Goal: Task Accomplishment & Management: Manage account settings

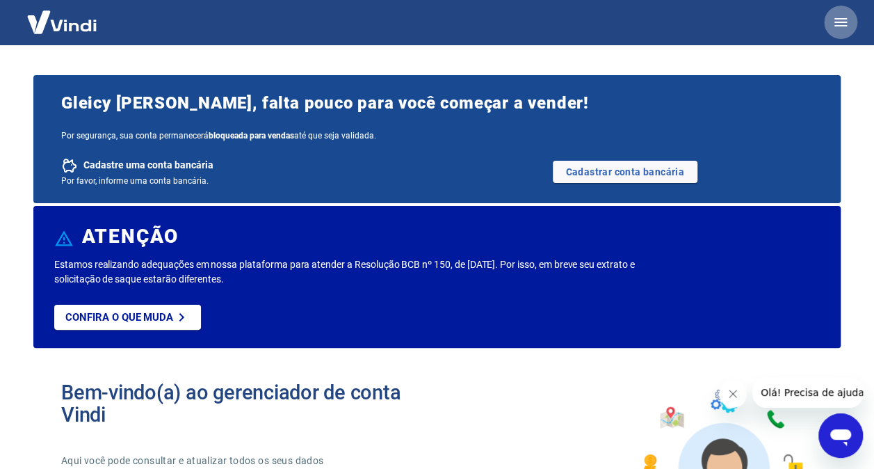
click at [839, 26] on icon "button" at bounding box center [840, 22] width 17 height 17
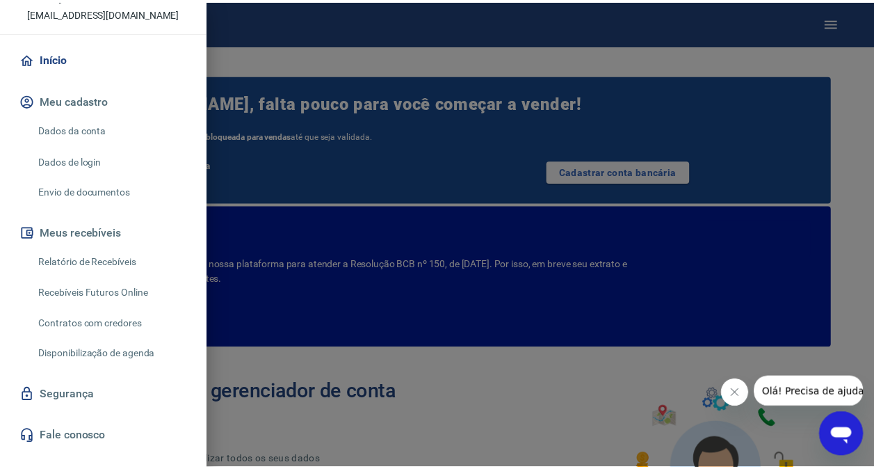
scroll to position [126, 0]
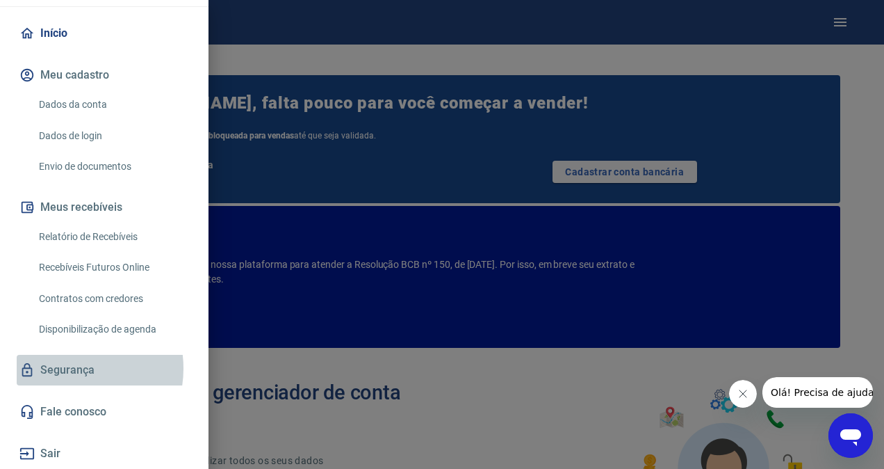
click at [66, 368] on link "Segurança" at bounding box center [104, 370] width 175 height 31
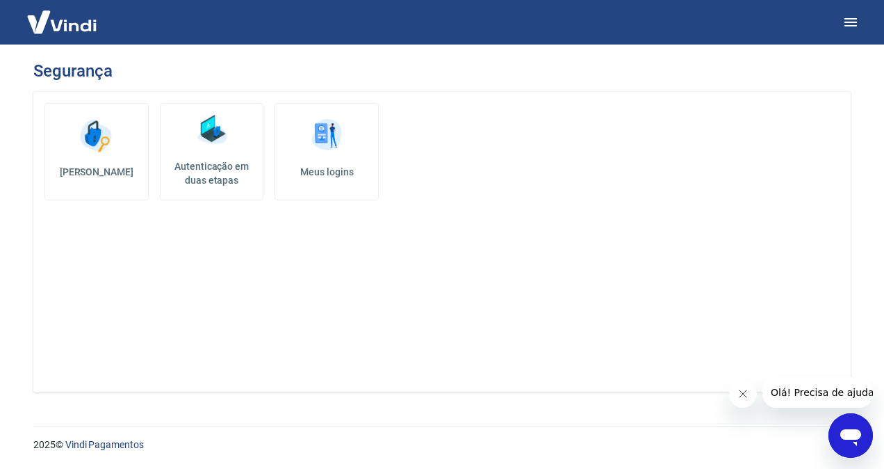
click at [348, 156] on link "Meus logins" at bounding box center [327, 151] width 104 height 97
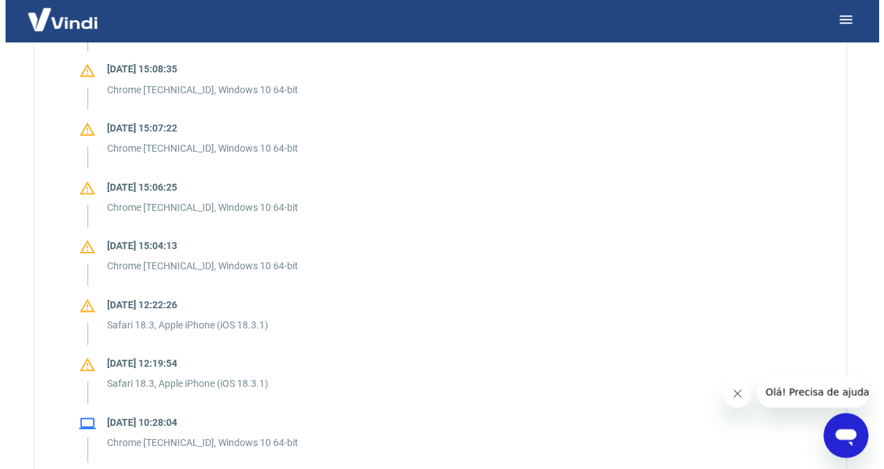
scroll to position [745, 0]
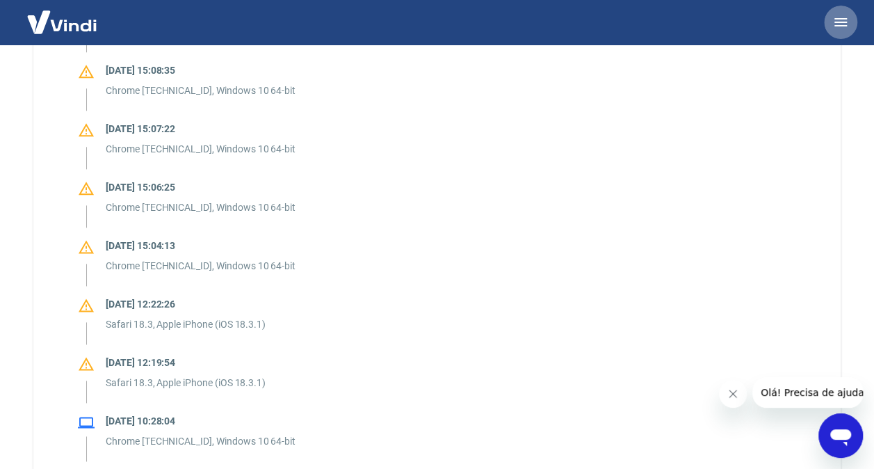
click at [837, 20] on icon "button" at bounding box center [840, 22] width 17 height 17
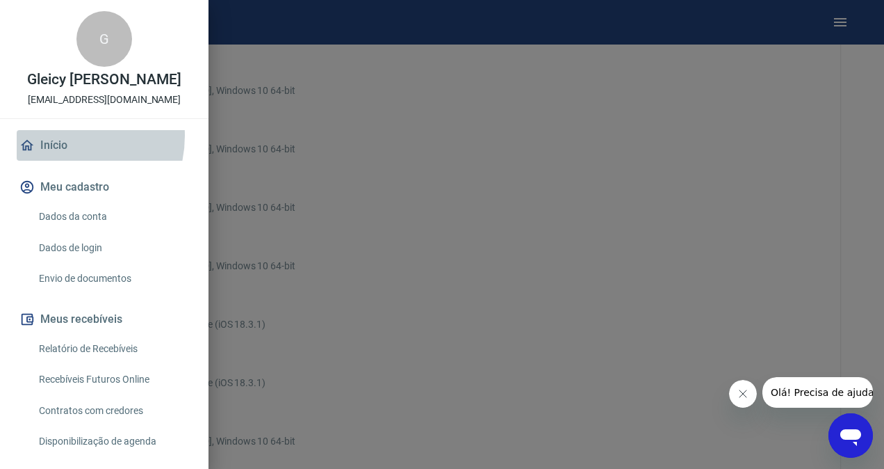
click at [59, 150] on link "Início" at bounding box center [104, 145] width 175 height 31
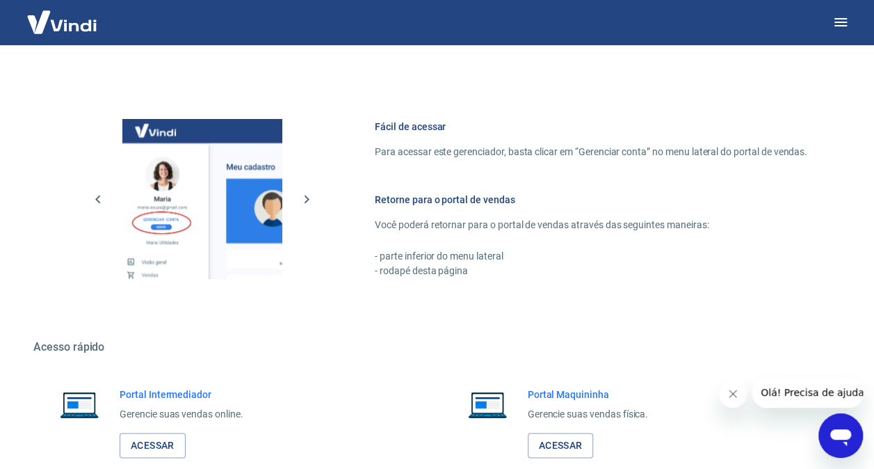
scroll to position [889, 0]
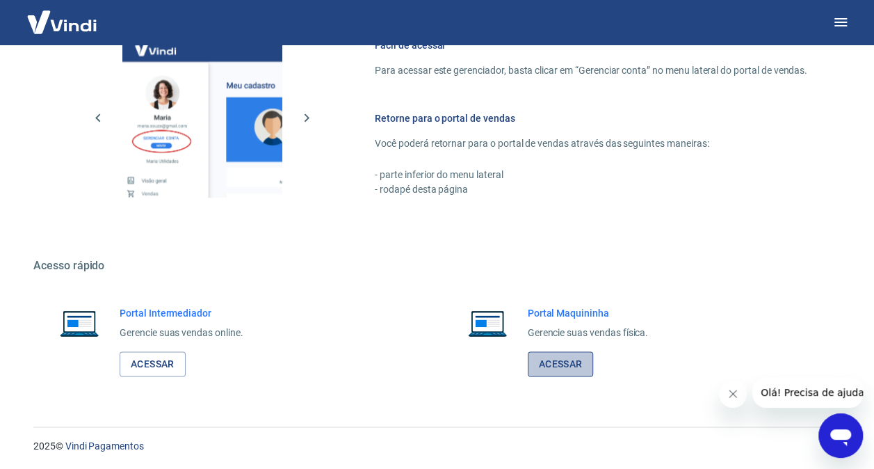
click at [551, 367] on link "Acessar" at bounding box center [561, 364] width 66 height 26
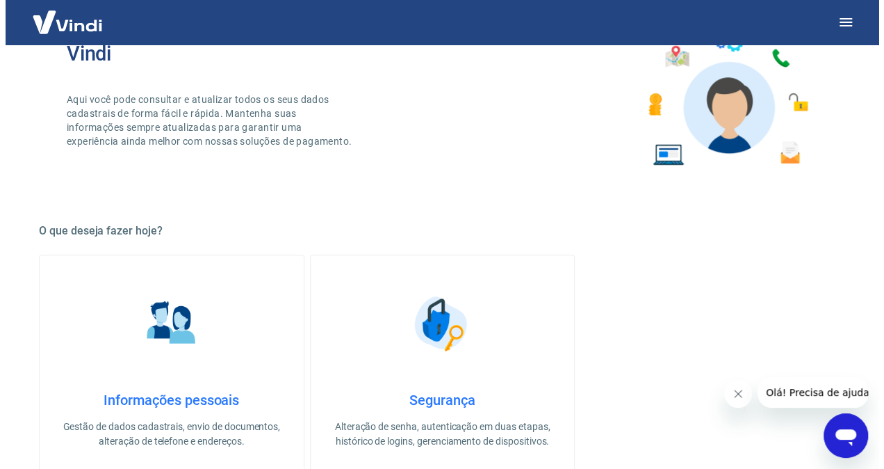
scroll to position [0, 0]
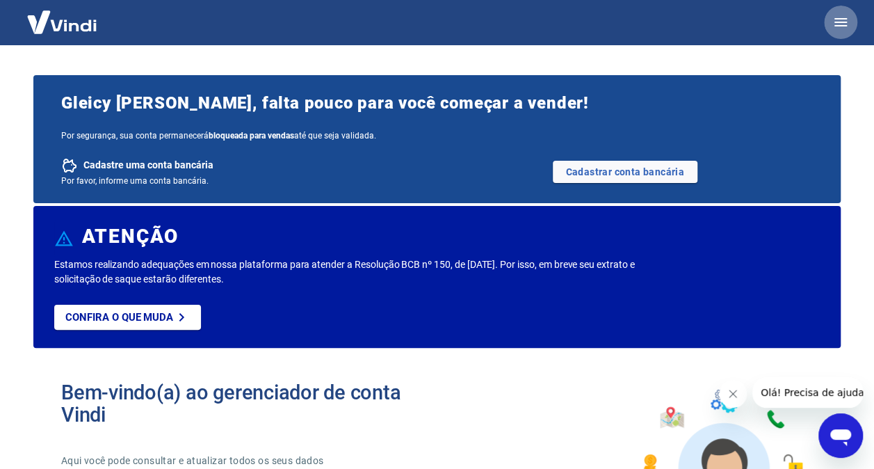
click at [839, 25] on icon "button" at bounding box center [840, 22] width 13 height 8
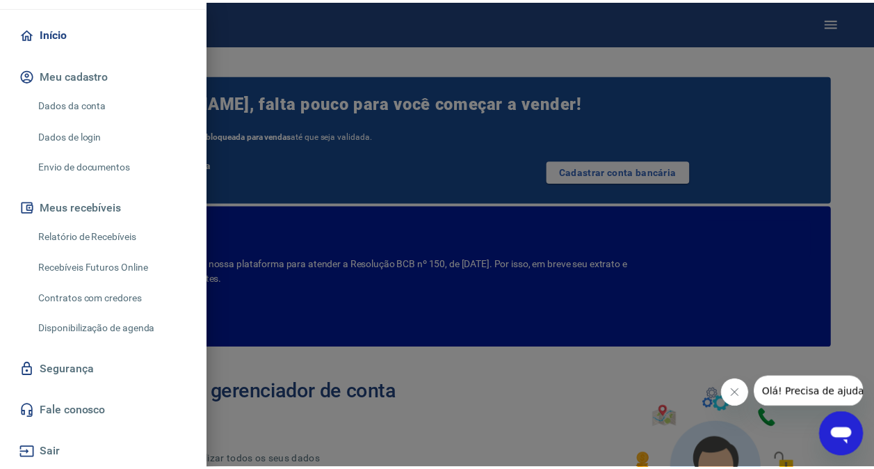
scroll to position [126, 0]
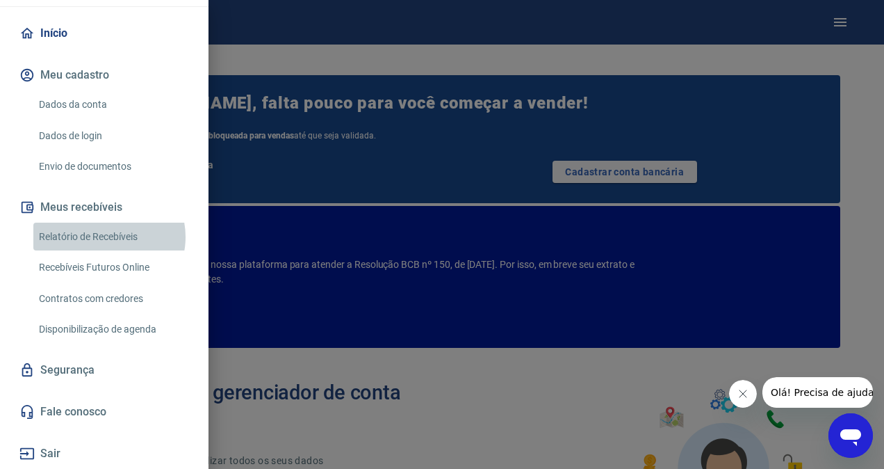
click at [108, 237] on link "Relatório de Recebíveis" at bounding box center [112, 236] width 159 height 29
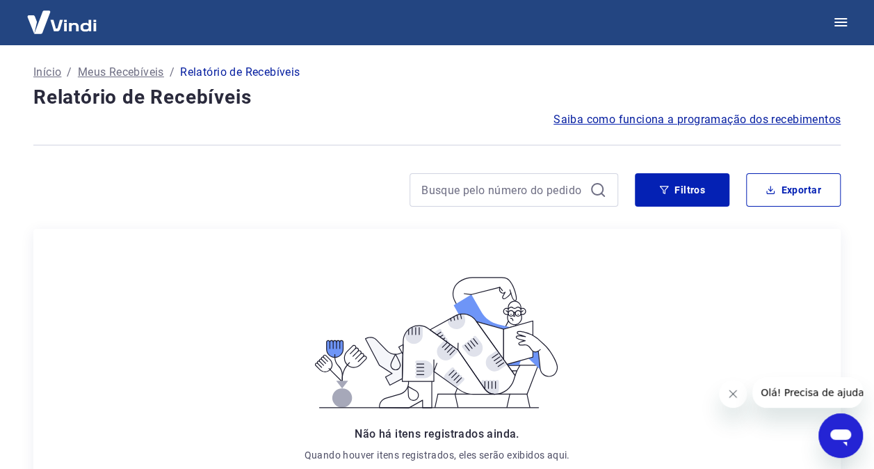
click at [49, 72] on p "Início" at bounding box center [47, 72] width 28 height 17
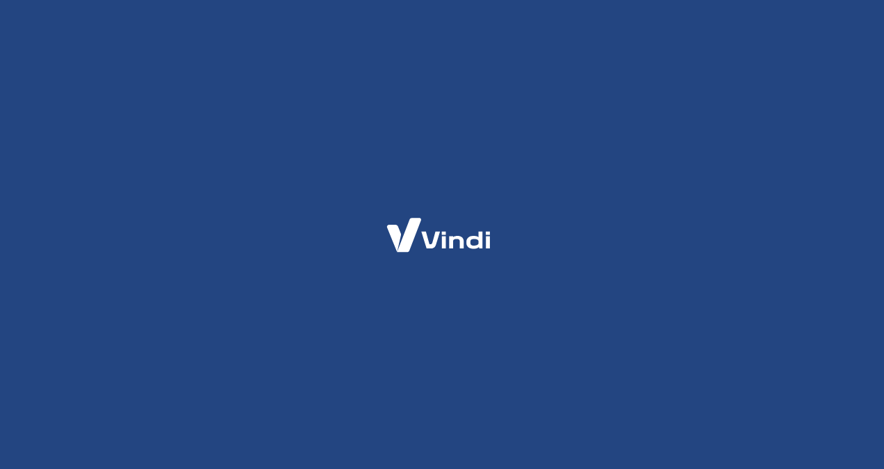
click at [49, 72] on div at bounding box center [442, 234] width 884 height 469
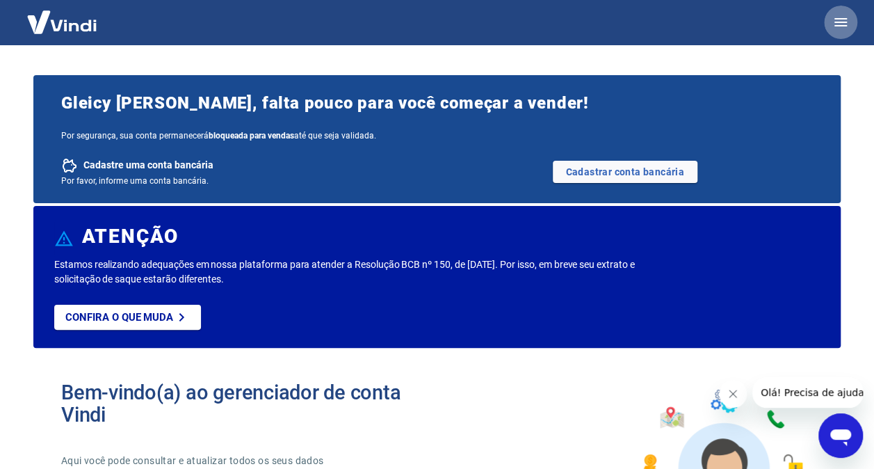
click at [834, 28] on icon "button" at bounding box center [840, 22] width 17 height 17
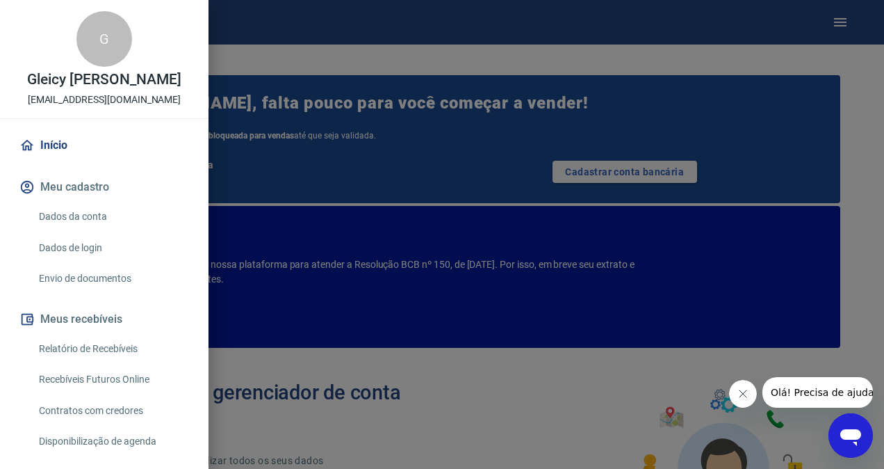
click at [67, 160] on link "Início" at bounding box center [104, 145] width 175 height 31
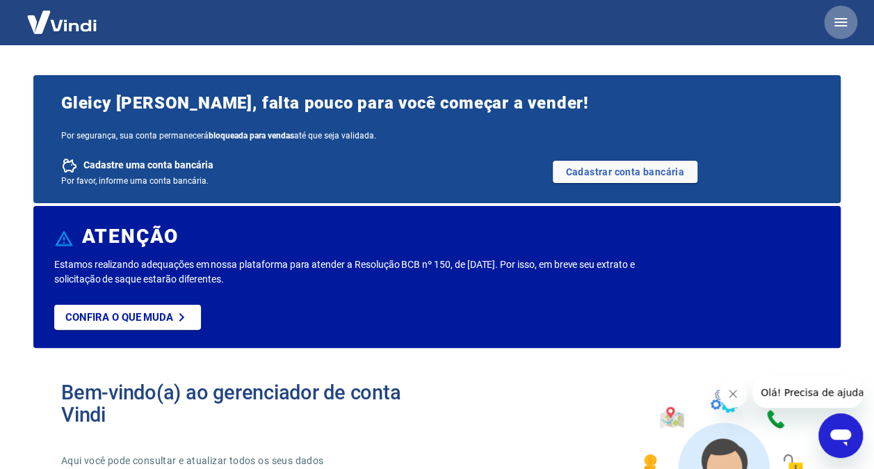
click at [840, 19] on icon "button" at bounding box center [840, 22] width 13 height 8
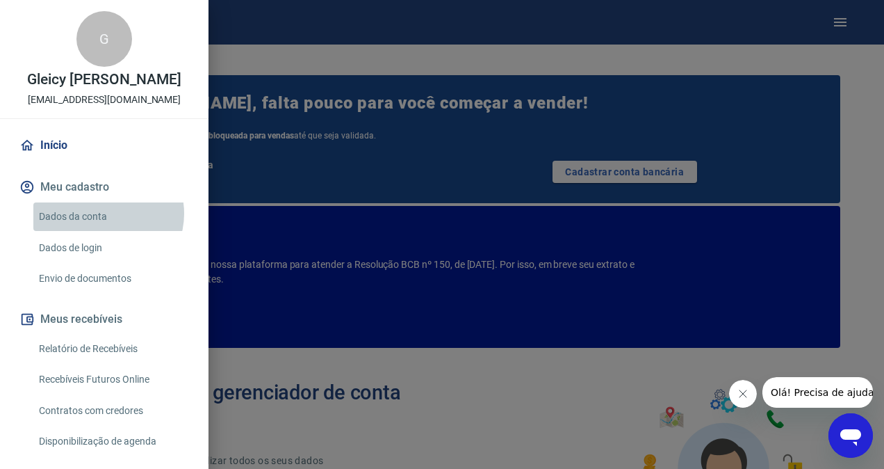
click at [105, 228] on link "Dados da conta" at bounding box center [112, 216] width 159 height 29
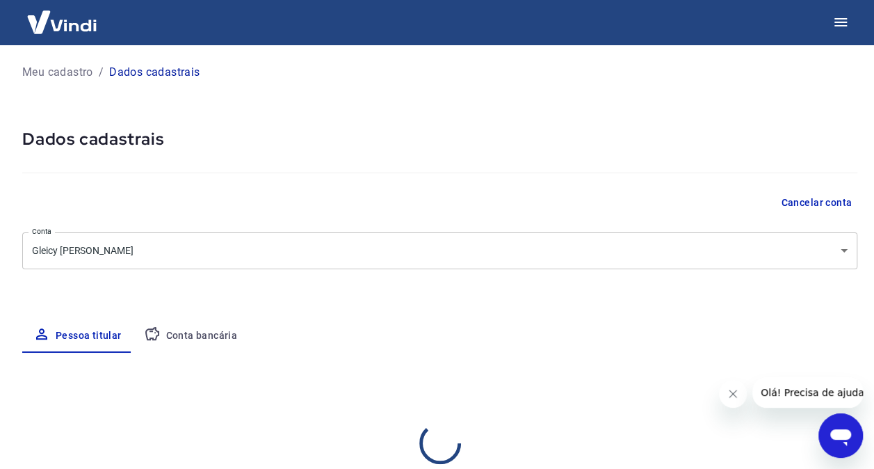
select select "AM"
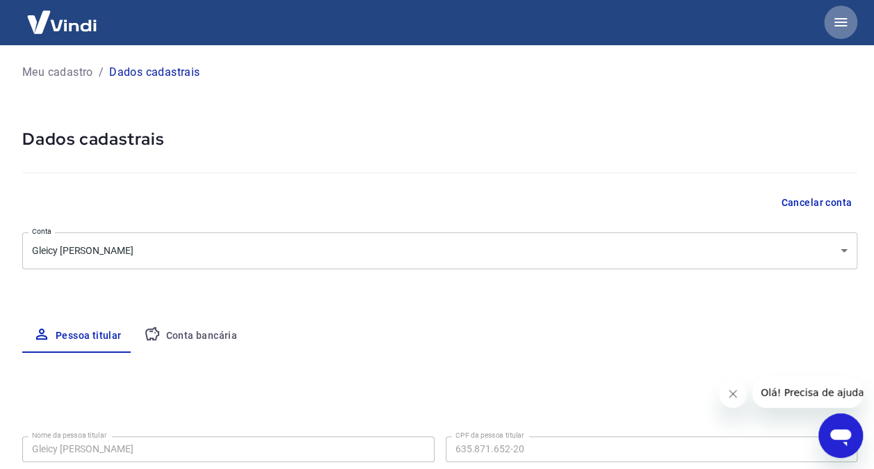
click at [846, 17] on icon "button" at bounding box center [840, 22] width 17 height 17
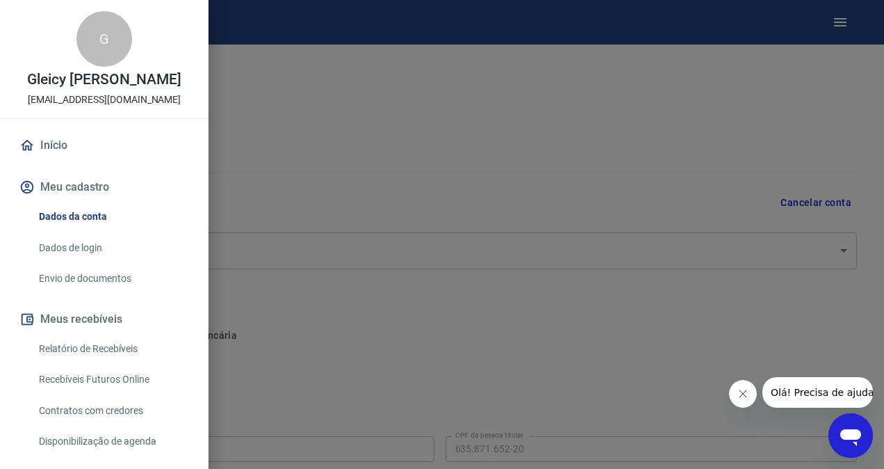
click at [115, 87] on p "Gleicy [PERSON_NAME]" at bounding box center [104, 79] width 154 height 15
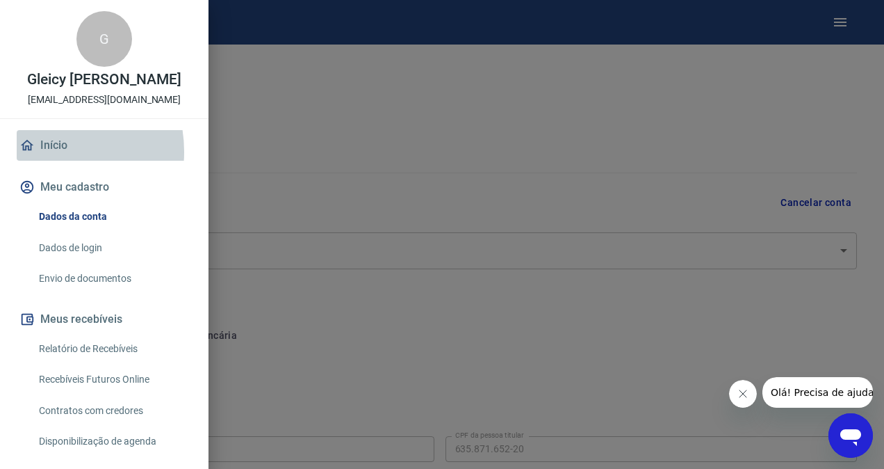
click at [46, 161] on link "Início" at bounding box center [104, 145] width 175 height 31
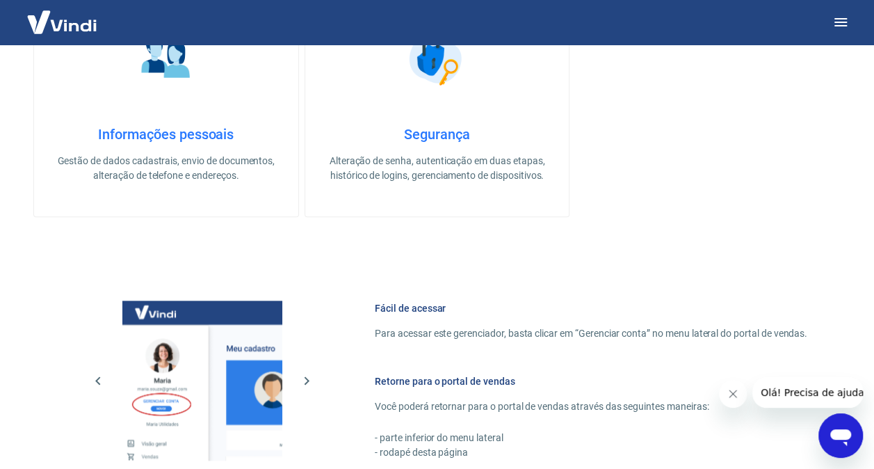
scroll to position [889, 0]
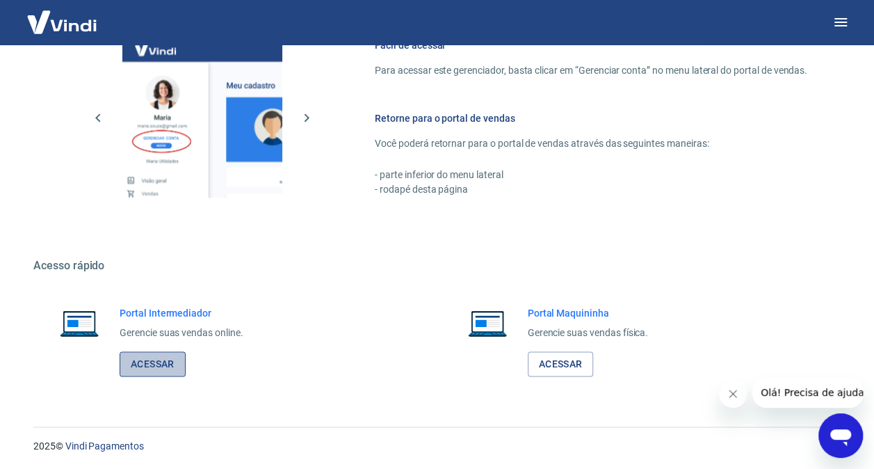
click at [152, 363] on link "Acessar" at bounding box center [153, 364] width 66 height 26
